Goal: Navigation & Orientation: Find specific page/section

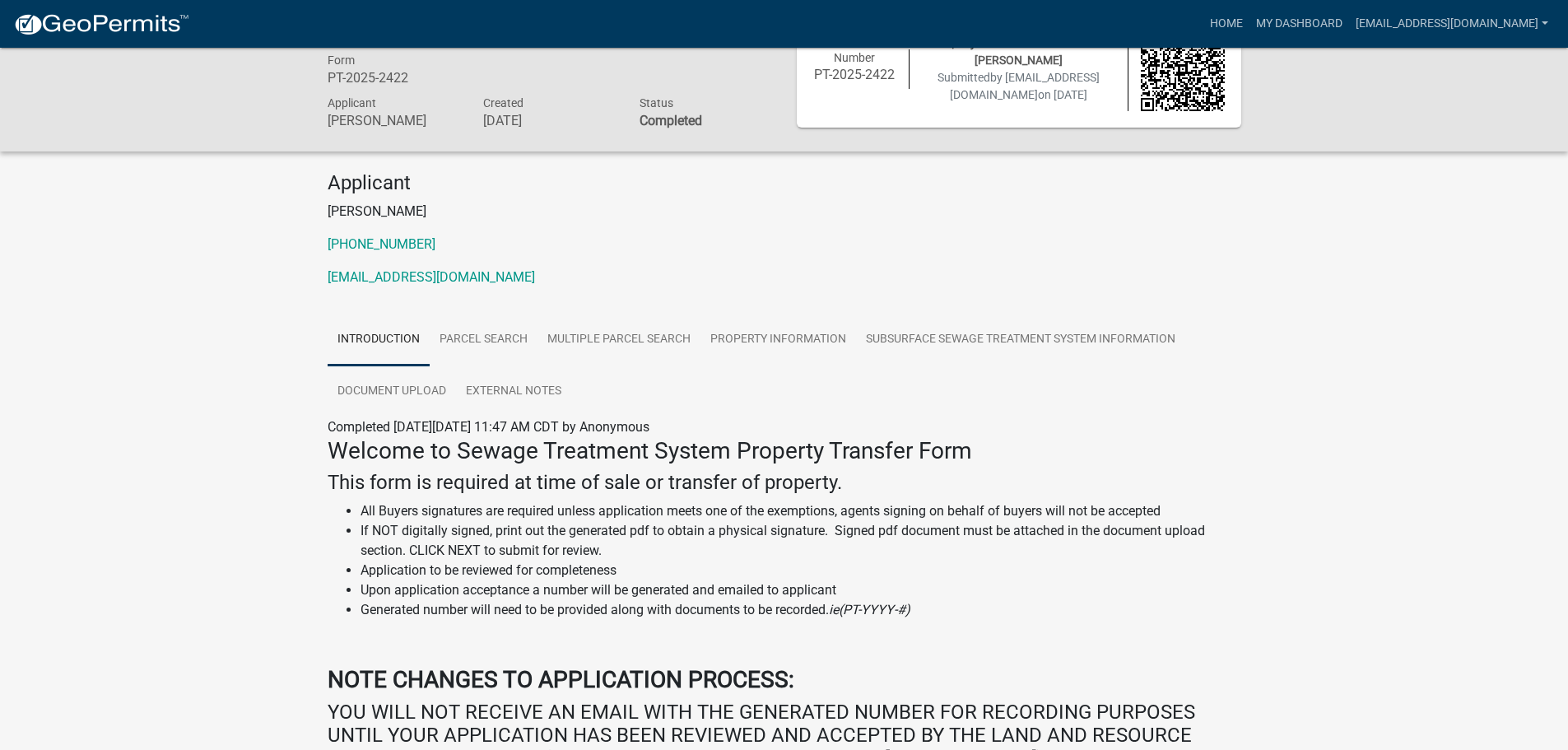
scroll to position [82, 0]
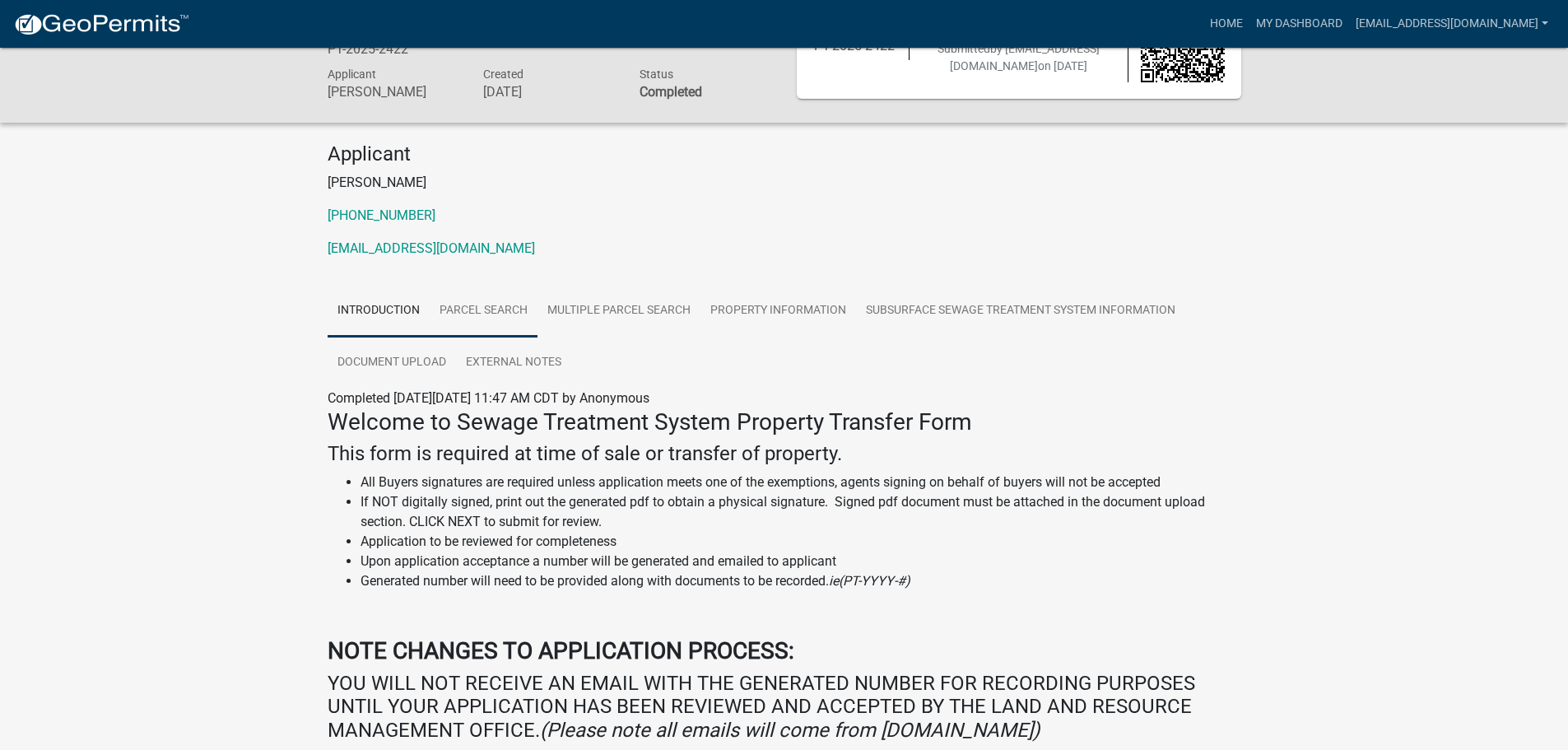
click at [464, 307] on link "Parcel search" at bounding box center [483, 311] width 108 height 52
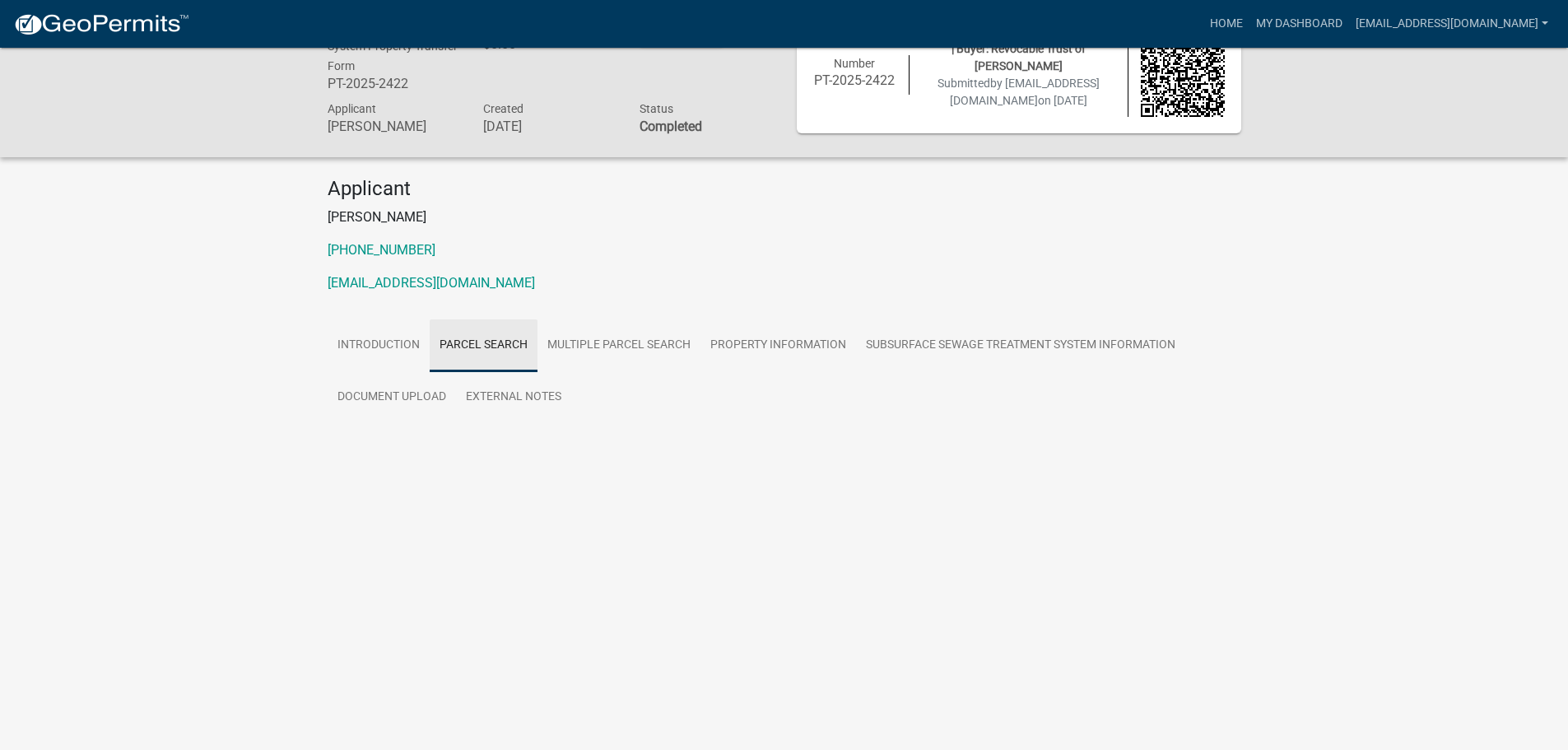
scroll to position [48, 0]
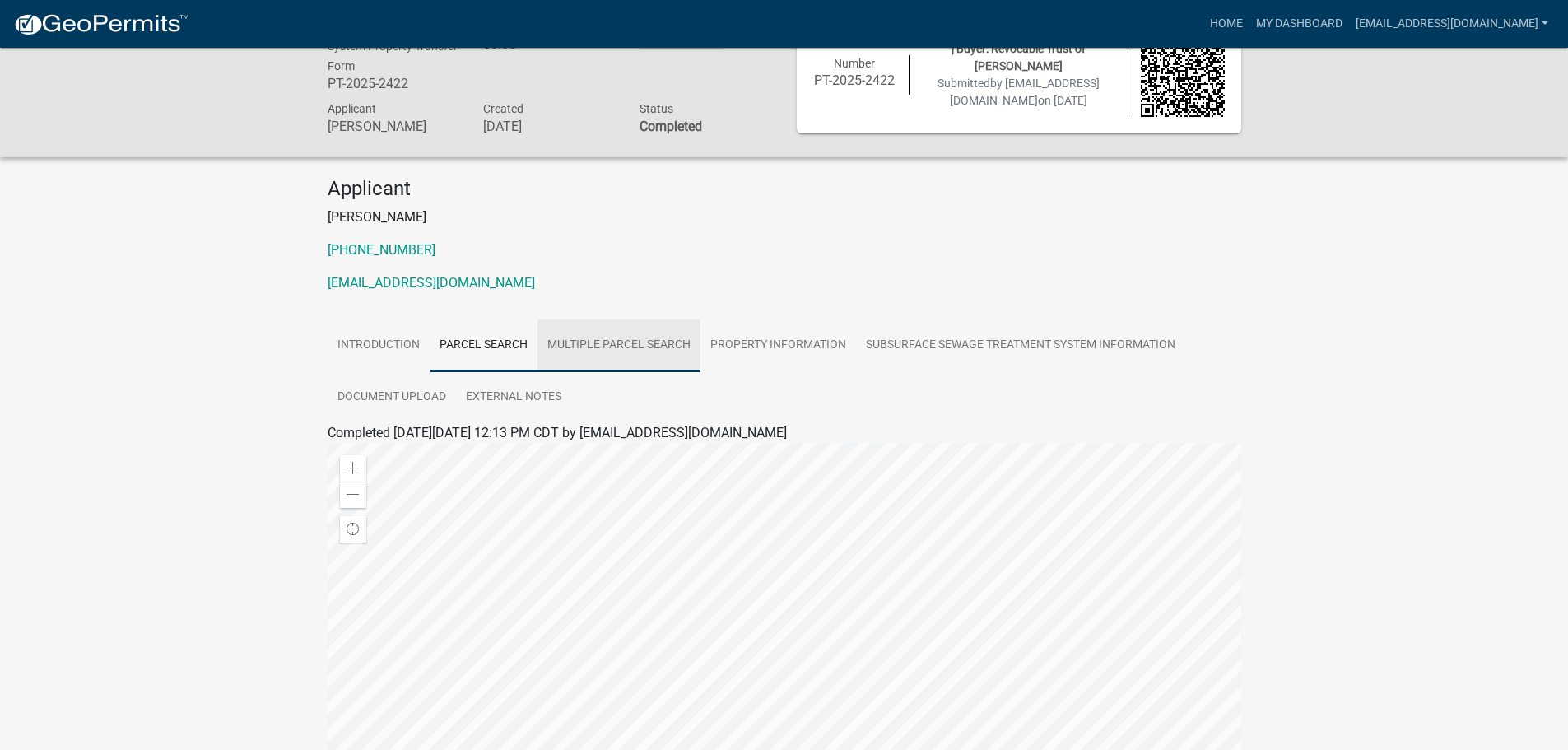
click at [613, 346] on link "Multiple Parcel Search" at bounding box center [619, 346] width 163 height 52
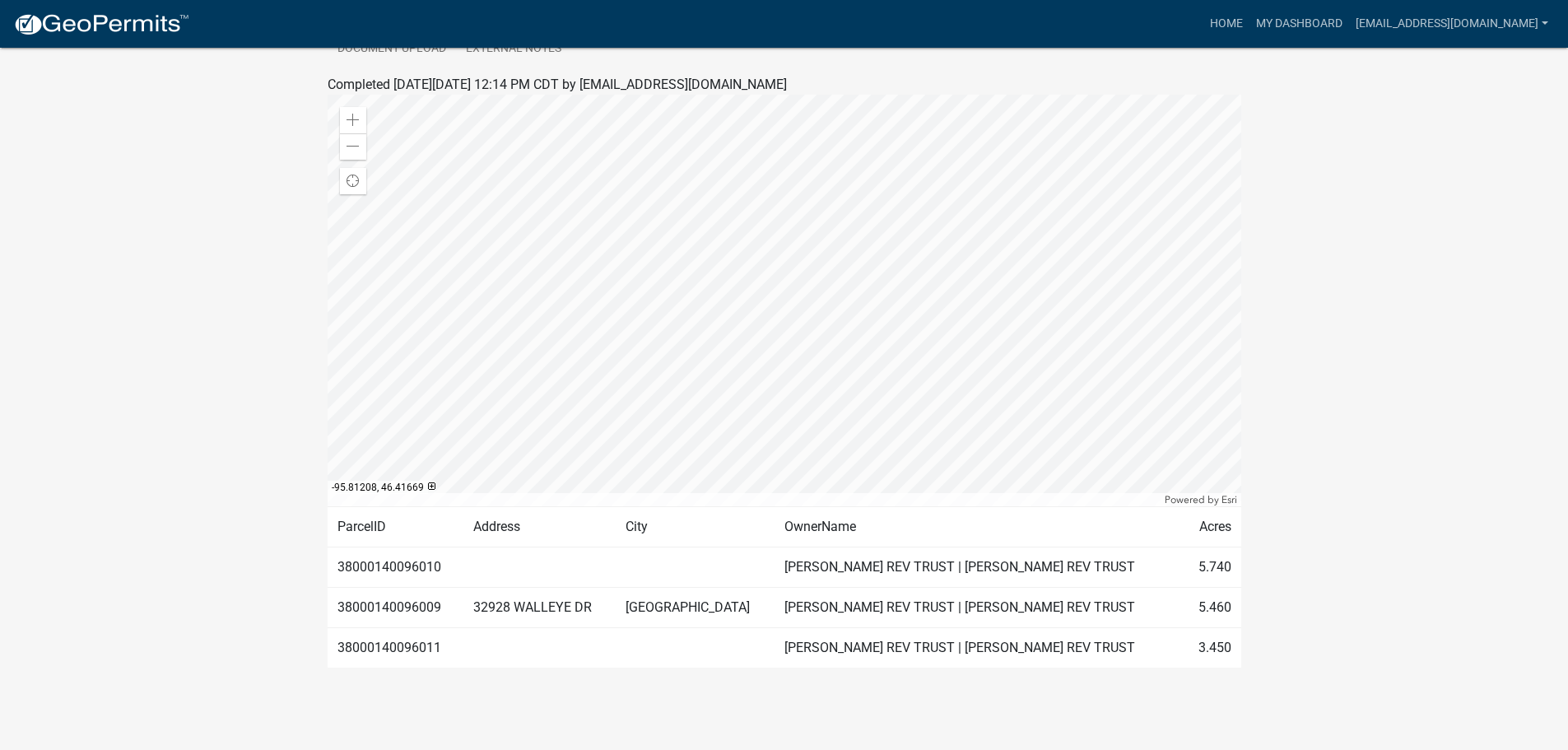
scroll to position [0, 0]
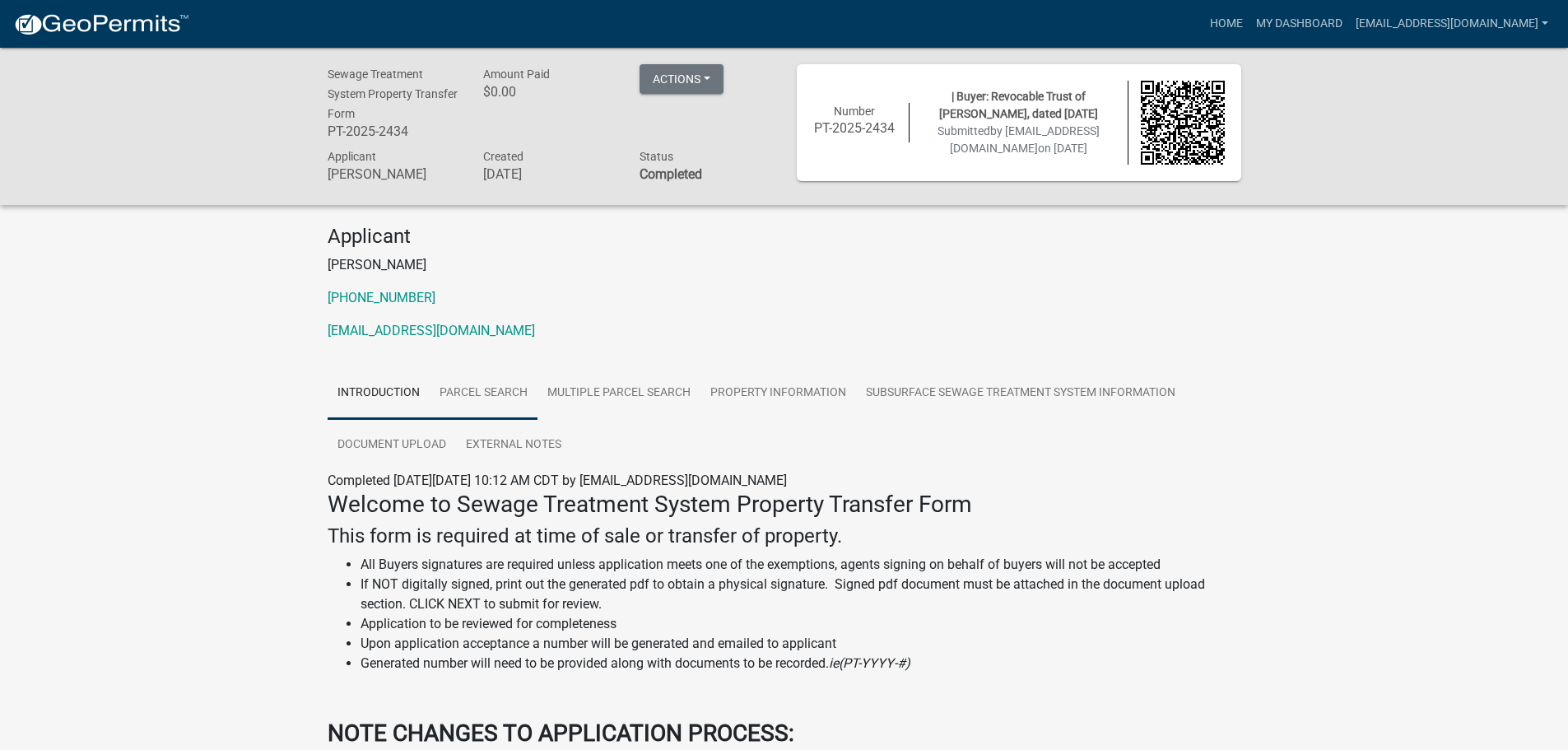
click at [482, 387] on link "Parcel search" at bounding box center [483, 394] width 108 height 52
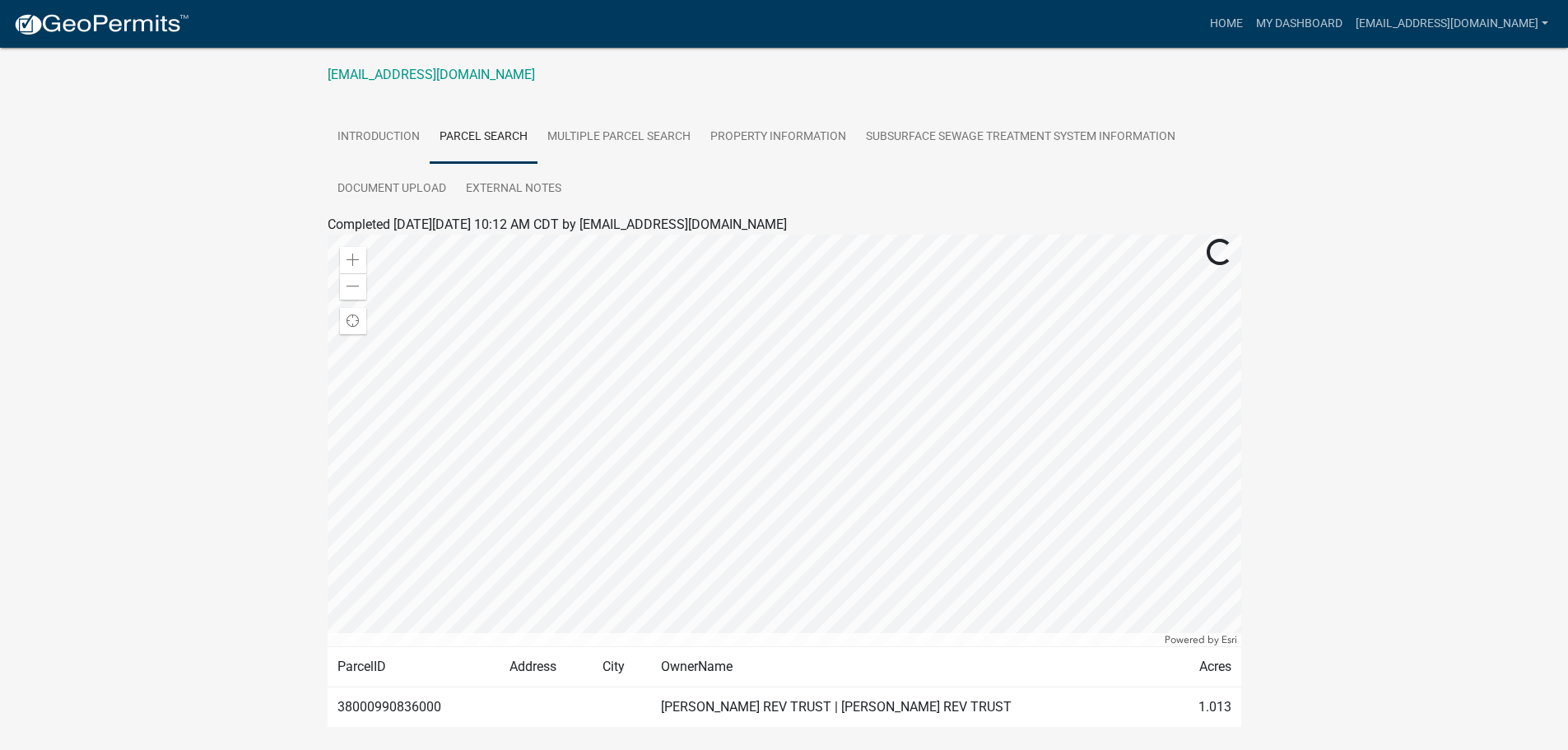
scroll to position [315, 0]
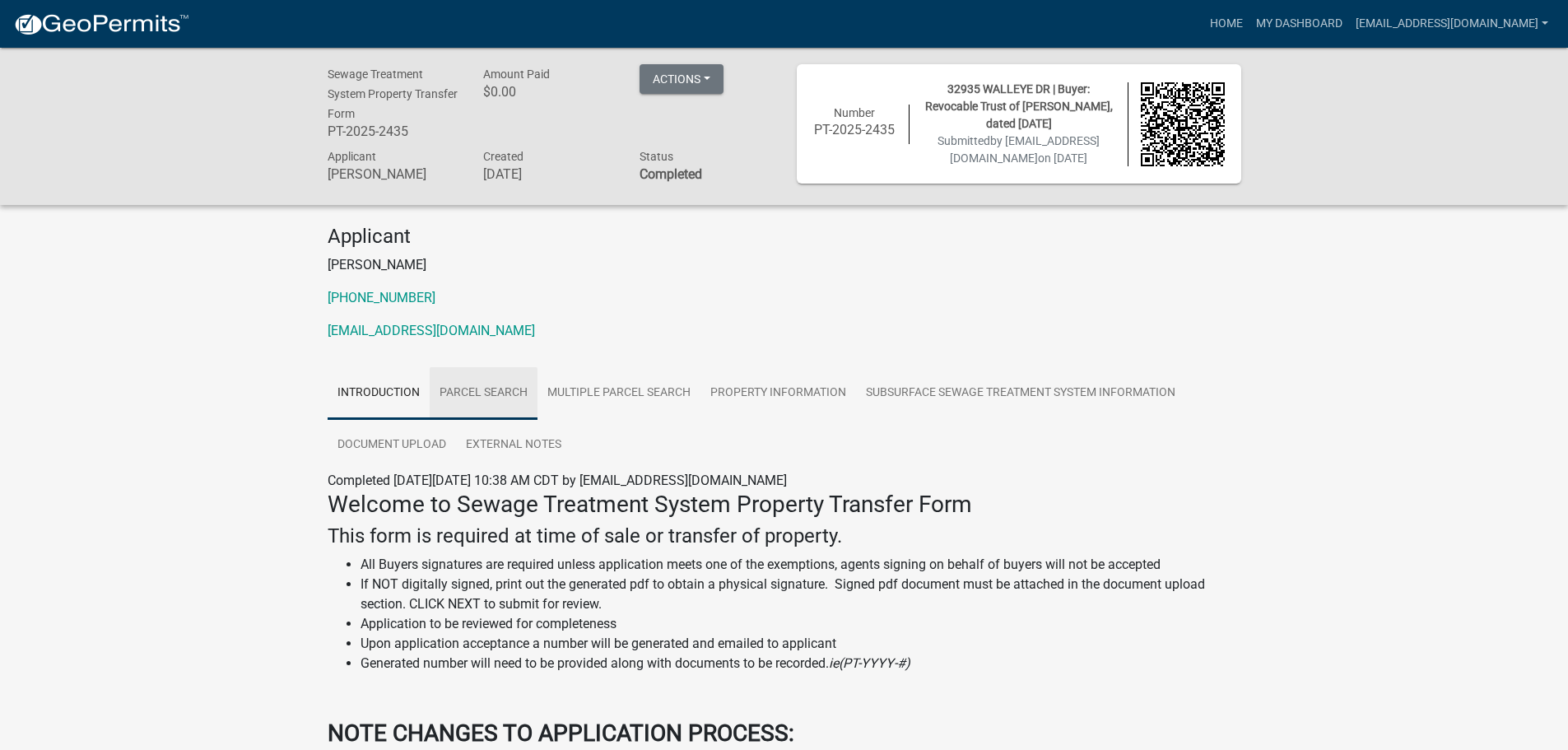
click at [495, 397] on link "Parcel search" at bounding box center [483, 394] width 108 height 52
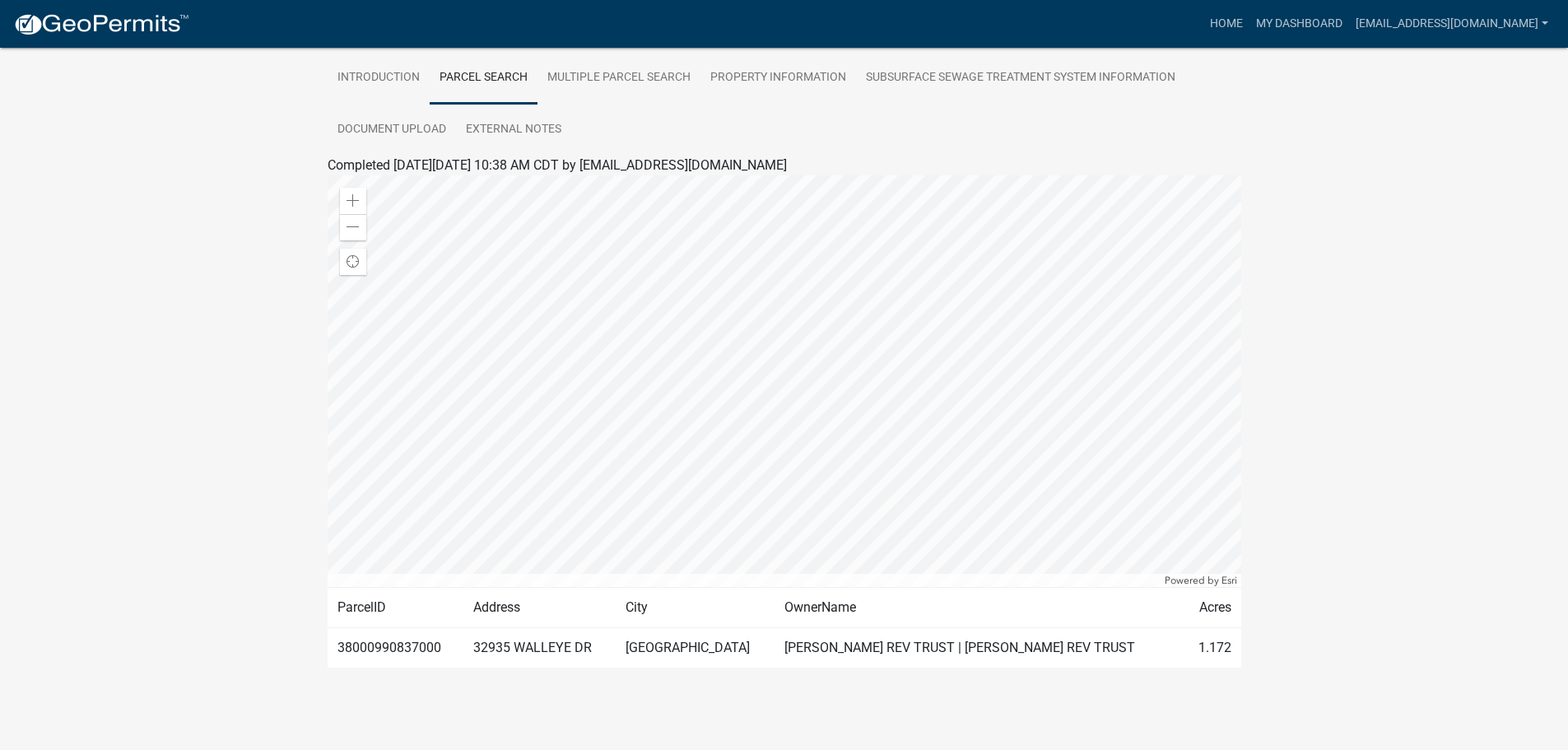
scroll to position [328, 0]
